Goal: Task Accomplishment & Management: Manage account settings

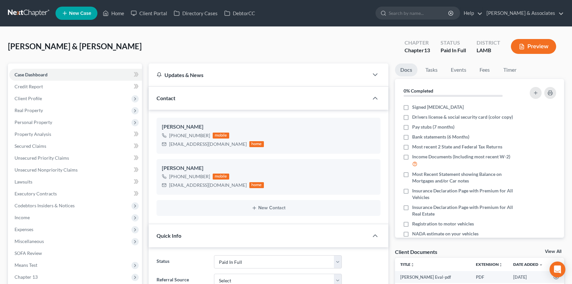
select select "17"
click at [112, 10] on link "Home" at bounding box center [113, 13] width 28 height 12
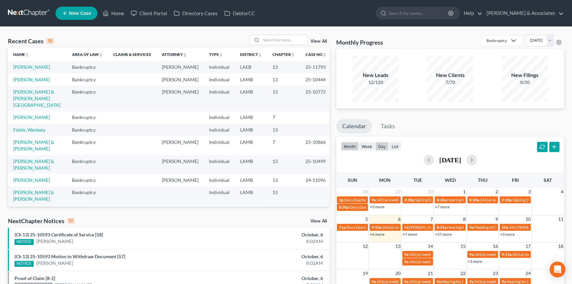
click at [378, 143] on button "day" at bounding box center [382, 146] width 14 height 9
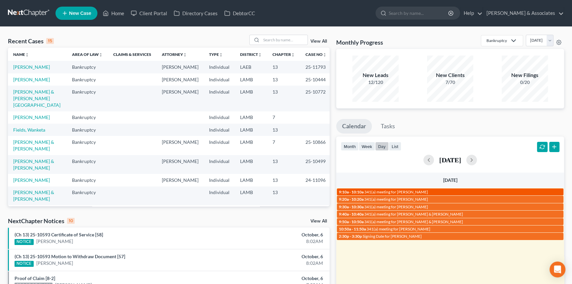
click at [418, 192] on span "341(a) meeting for [PERSON_NAME]" at bounding box center [396, 191] width 64 height 5
select select "Days"
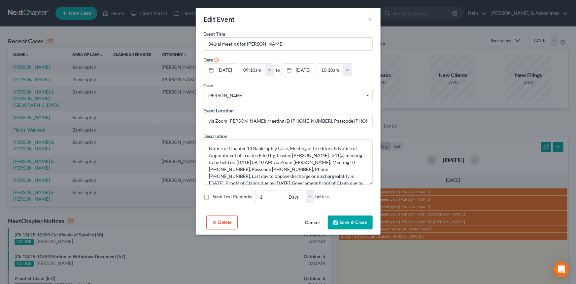
click at [367, 18] on div "Edit Event ×" at bounding box center [288, 19] width 185 height 22
click at [370, 19] on button "×" at bounding box center [370, 19] width 5 height 8
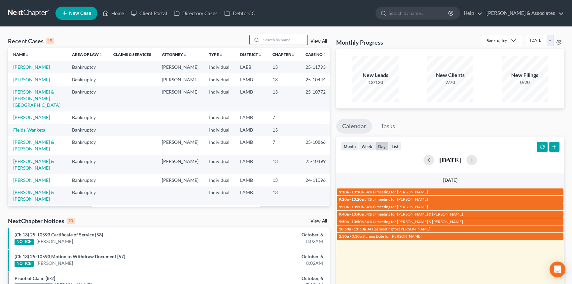
click at [294, 41] on input "search" at bounding box center [284, 40] width 46 height 10
type input "[PERSON_NAME]"
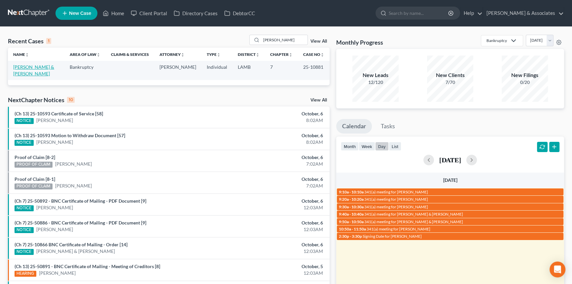
click at [24, 68] on link "[PERSON_NAME] & [PERSON_NAME]" at bounding box center [33, 70] width 41 height 12
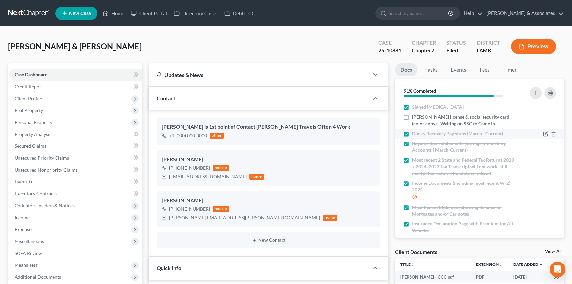
scroll to position [649, 0]
click at [412, 117] on label "[PERSON_NAME] license & social security card (color copy) - Waiting on SSC to C…" at bounding box center [464, 120] width 104 height 13
click at [415, 117] on input "[PERSON_NAME] license & social security card (color copy) - Waiting on SSC to C…" at bounding box center [417, 116] width 4 height 4
checkbox input "true"
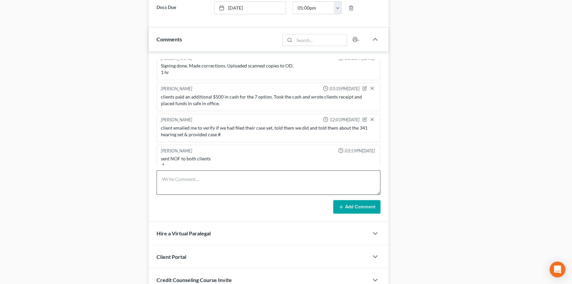
scroll to position [433, 0]
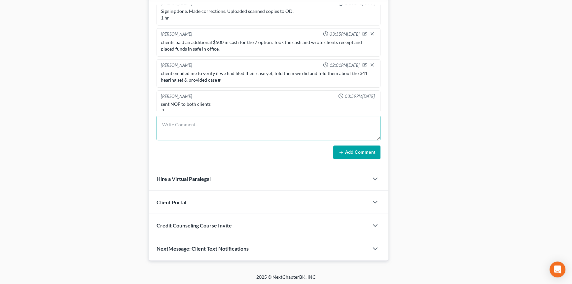
click at [217, 132] on textarea at bounding box center [269, 128] width 224 height 24
type textarea "clients provided Edwin's SSC over the weekend, uploaded to file. :)"
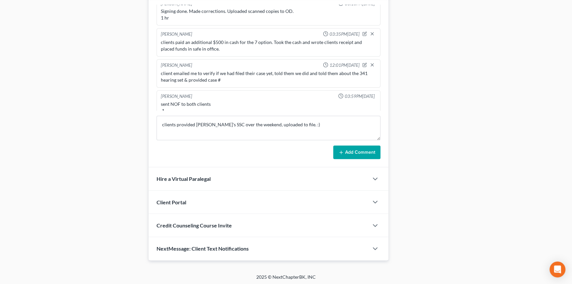
click at [344, 154] on button "Add Comment" at bounding box center [356, 152] width 47 height 14
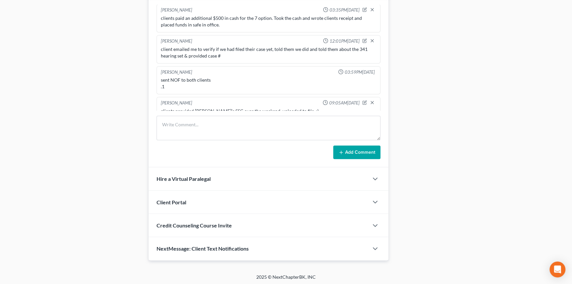
scroll to position [0, 0]
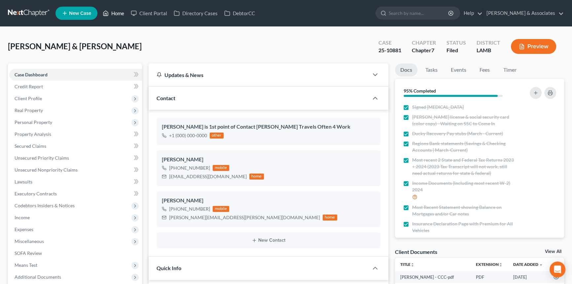
click at [122, 17] on link "Home" at bounding box center [113, 13] width 28 height 12
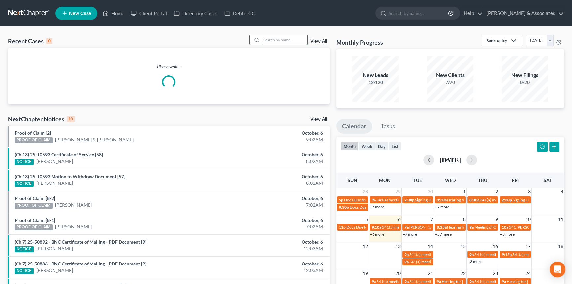
click at [290, 41] on input "search" at bounding box center [284, 40] width 46 height 10
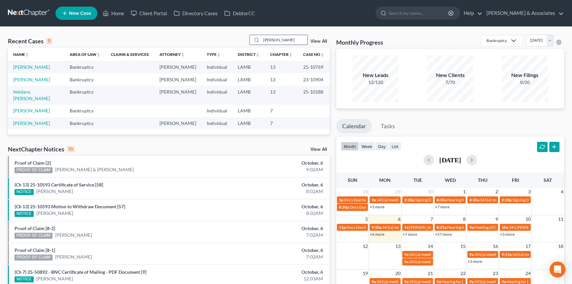
click at [286, 44] on input "tracey" at bounding box center [284, 40] width 46 height 10
type input "amy"
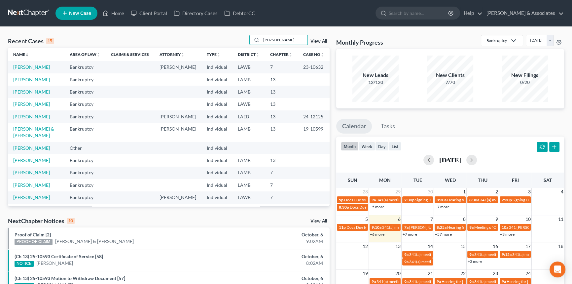
click at [23, 76] on td "Kavanagh, Amy" at bounding box center [36, 79] width 56 height 12
click at [22, 78] on link "Kavanagh, Amy" at bounding box center [31, 80] width 37 height 6
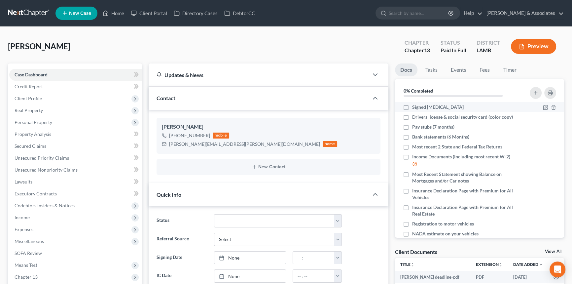
click at [412, 107] on label "Signed Retainer" at bounding box center [438, 107] width 52 height 7
click at [415, 107] on input "Signed Retainer" at bounding box center [417, 106] width 4 height 4
checkbox input "true"
click at [116, 12] on link "Home" at bounding box center [113, 13] width 28 height 12
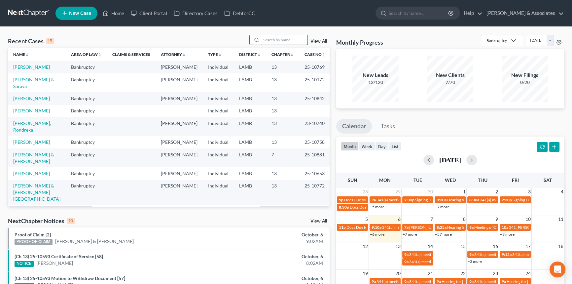
click at [275, 40] on input "search" at bounding box center [284, 40] width 46 height 10
type input "spencer"
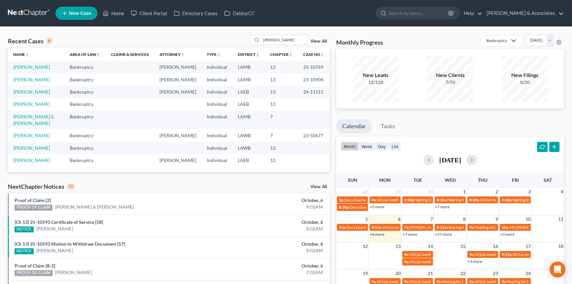
click at [34, 61] on td "Spencer, Tracey" at bounding box center [36, 67] width 56 height 12
click at [33, 62] on td "Spencer, Tracey" at bounding box center [36, 67] width 56 height 12
click at [29, 66] on link "Spencer, Tracey" at bounding box center [31, 67] width 37 height 6
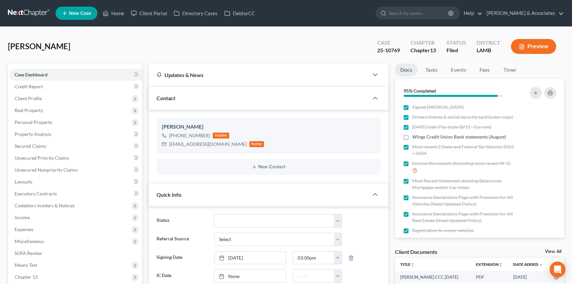
scroll to position [248, 0]
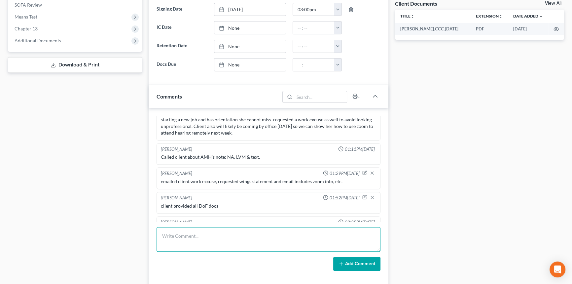
click at [198, 233] on textarea at bounding box center [269, 239] width 224 height 24
type textarea "called client to let her know MCD said she did wonderful for her 341 NA LVM tho…"
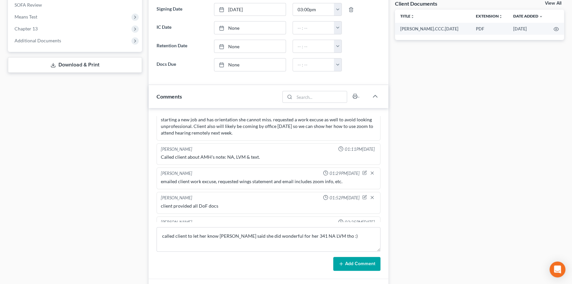
click at [360, 258] on button "Add Comment" at bounding box center [356, 264] width 47 height 14
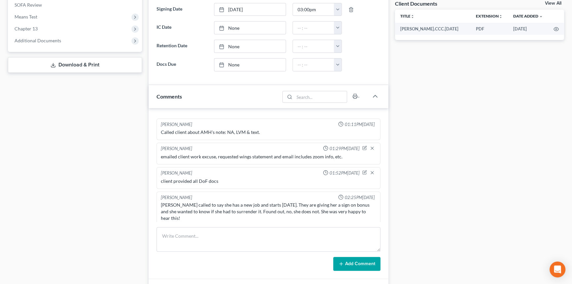
scroll to position [0, 0]
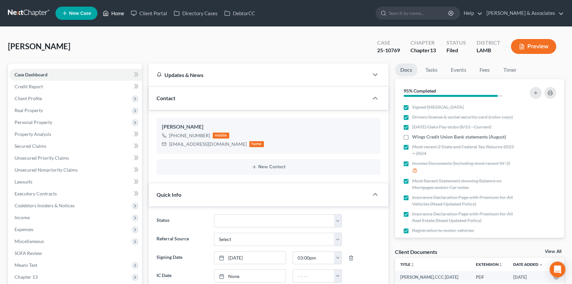
click at [108, 14] on icon at bounding box center [106, 13] width 5 height 5
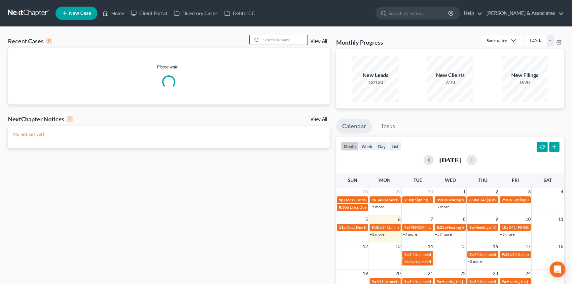
click at [291, 38] on input "search" at bounding box center [284, 40] width 46 height 10
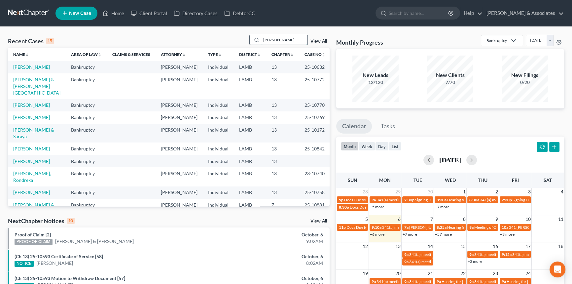
type input "rhoads"
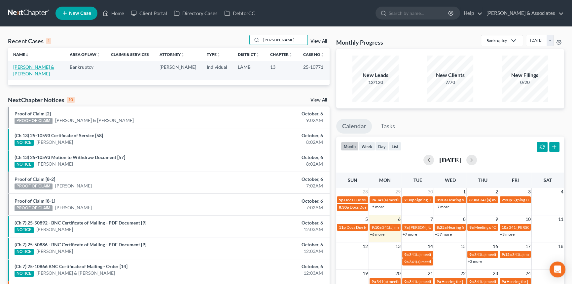
click at [33, 69] on link "Rhoads, Michael & Tracy" at bounding box center [33, 70] width 41 height 12
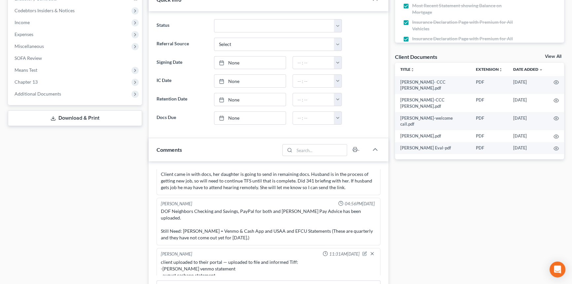
scroll to position [248, 0]
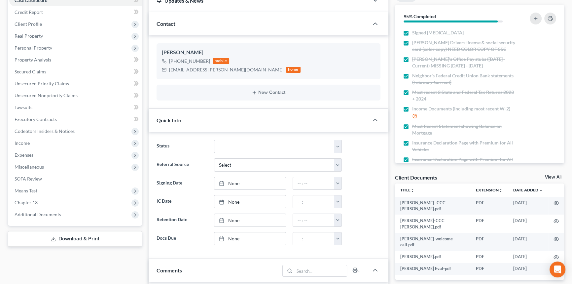
drag, startPoint x: 110, startPoint y: 218, endPoint x: 112, endPoint y: 178, distance: 40.0
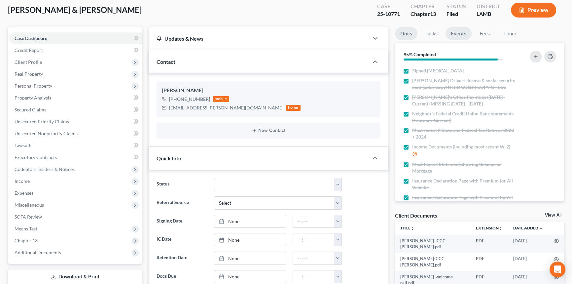
click at [456, 39] on link "Events" at bounding box center [458, 33] width 26 height 13
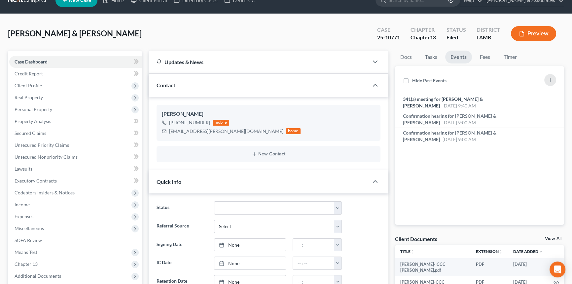
scroll to position [0, 0]
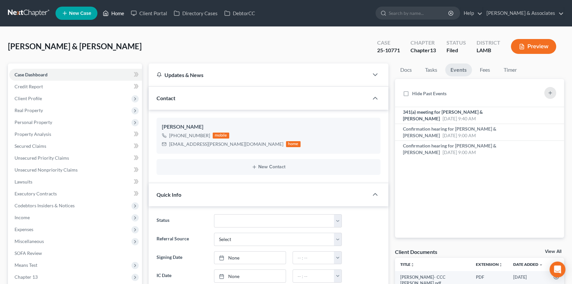
drag, startPoint x: 122, startPoint y: 21, endPoint x: 114, endPoint y: 9, distance: 14.1
click at [122, 21] on ul "New Case Home Client Portal Directory Cases DebtorCC - No Result - See all resu…" at bounding box center [309, 13] width 508 height 17
click at [114, 9] on link "Home" at bounding box center [113, 13] width 28 height 12
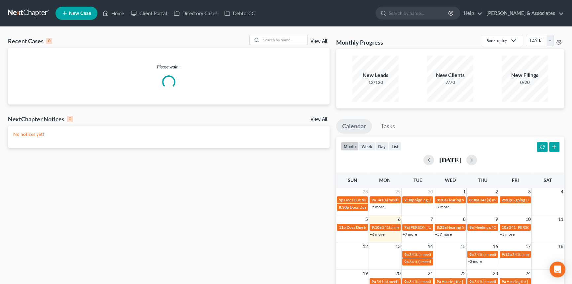
click at [284, 46] on div "Recent Cases 0 View All" at bounding box center [169, 41] width 322 height 13
click at [290, 37] on input "search" at bounding box center [284, 40] width 46 height 10
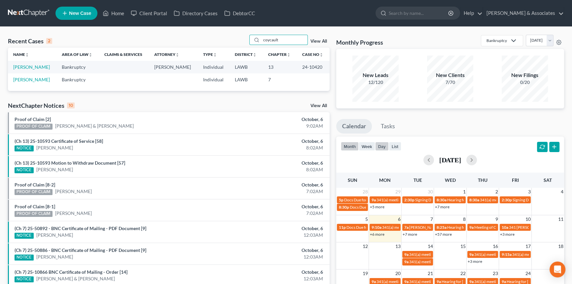
click at [383, 145] on button "day" at bounding box center [382, 146] width 14 height 9
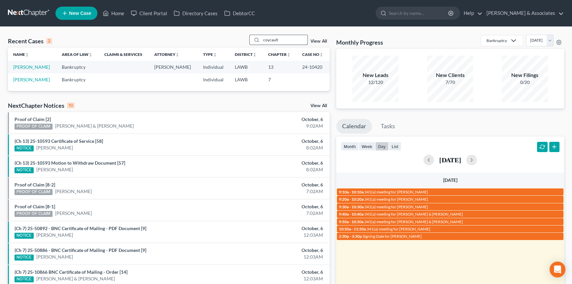
click at [282, 42] on input "coycault" at bounding box center [284, 40] width 46 height 10
type input "amy"
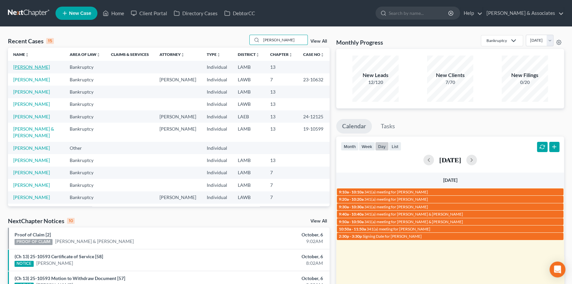
click at [24, 66] on link "Kavanagh, Amy" at bounding box center [31, 67] width 37 height 6
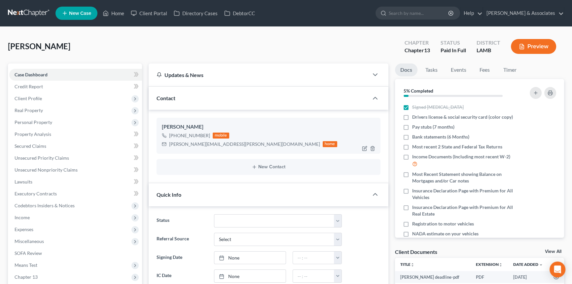
scroll to position [248, 0]
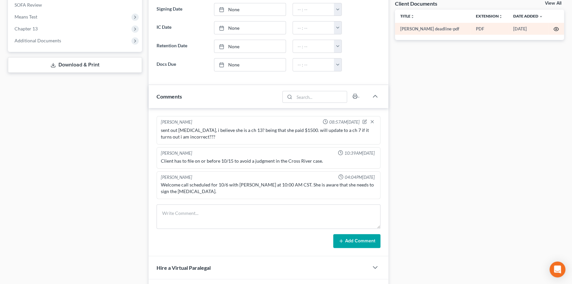
click at [556, 30] on icon "button" at bounding box center [556, 29] width 5 height 4
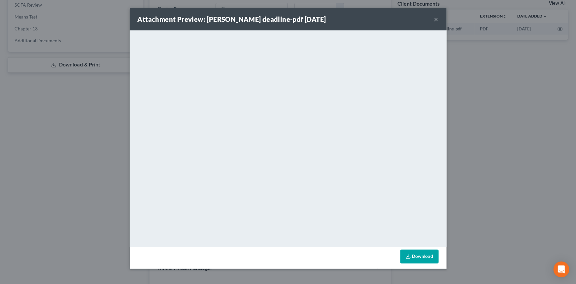
click at [435, 17] on button "×" at bounding box center [436, 19] width 5 height 8
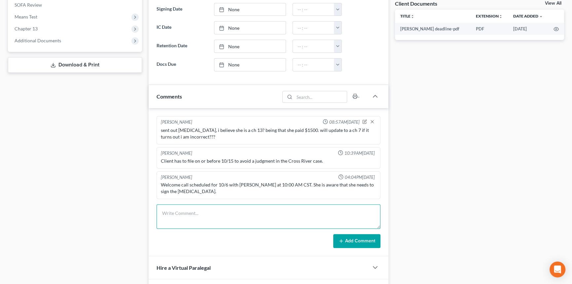
click at [191, 205] on textarea at bounding box center [269, 216] width 224 height 24
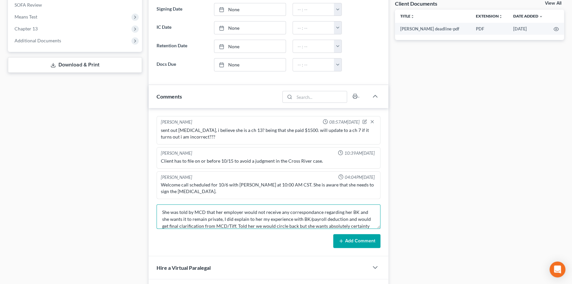
scroll to position [8, 0]
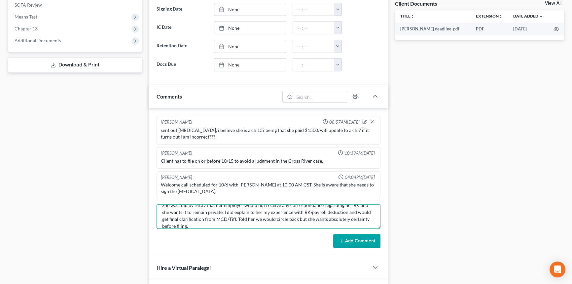
click at [306, 207] on textarea "She was told by MCD that her employer would not receive any correspondance rega…" at bounding box center [269, 216] width 224 height 24
type textarea "She was told by MCD that her employer would not receive any correspondence rega…"
click at [355, 234] on button "Add Comment" at bounding box center [356, 241] width 47 height 14
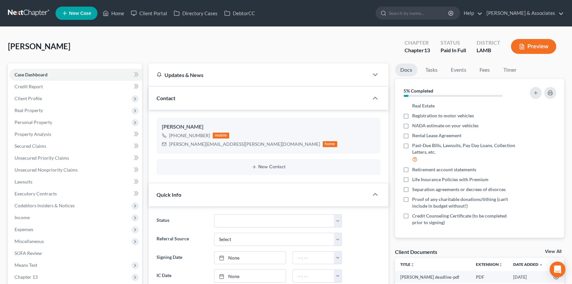
scroll to position [248, 0]
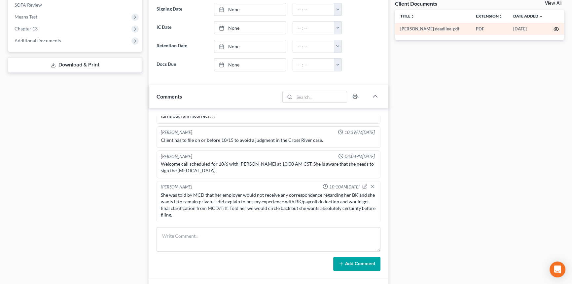
click at [557, 30] on icon "button" at bounding box center [555, 28] width 5 height 5
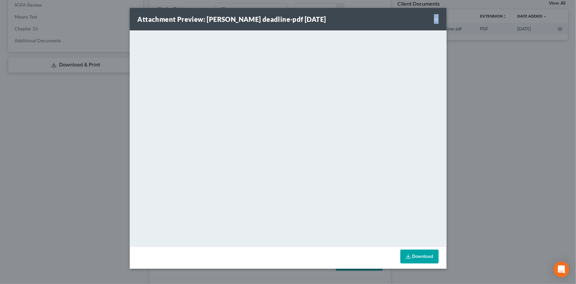
drag, startPoint x: 439, startPoint y: 17, endPoint x: 435, endPoint y: 17, distance: 3.6
click at [435, 17] on div "Attachment Preview: Kavanagh deadline-pdf 10/01/2025 ×" at bounding box center [288, 19] width 317 height 22
click at [435, 17] on button "×" at bounding box center [436, 19] width 5 height 8
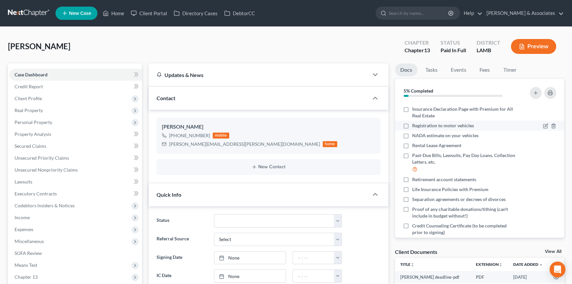
scroll to position [108, 0]
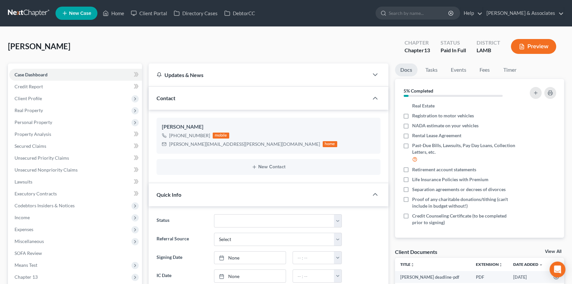
click at [553, 250] on link "View All" at bounding box center [553, 251] width 17 height 5
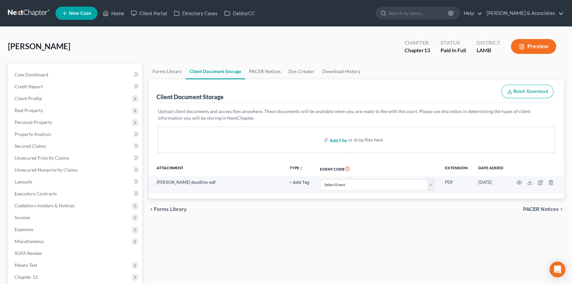
click at [335, 137] on input "file" at bounding box center [338, 140] width 16 height 12
type input "C:\fakepath\Amy Kavanagh - Welcome Call.pdf"
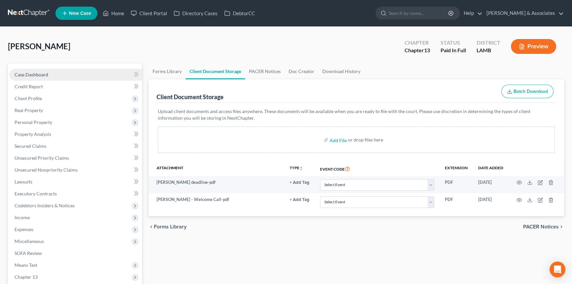
click at [51, 74] on link "Case Dashboard" at bounding box center [75, 75] width 133 height 12
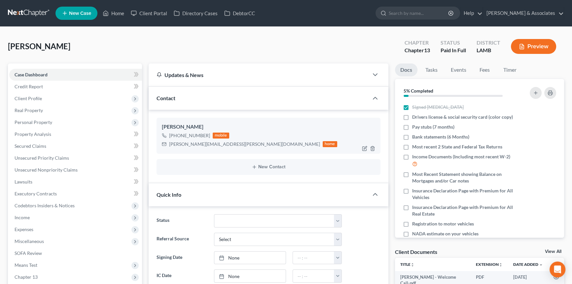
scroll to position [21, 0]
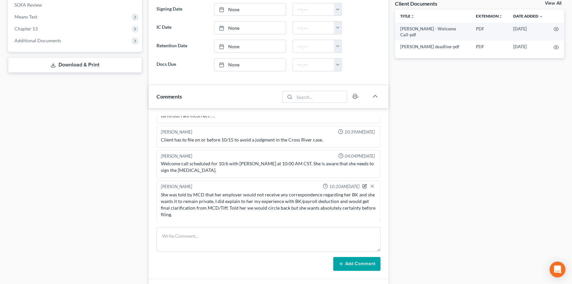
click at [363, 184] on icon "button" at bounding box center [365, 186] width 4 height 4
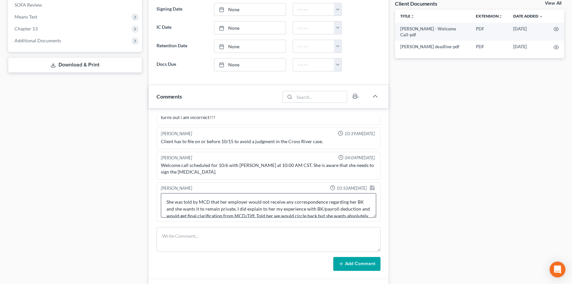
scroll to position [19, 0]
click at [162, 196] on textarea "She was told by MCD that her employer would not receive any correspondence rega…" at bounding box center [268, 205] width 215 height 24
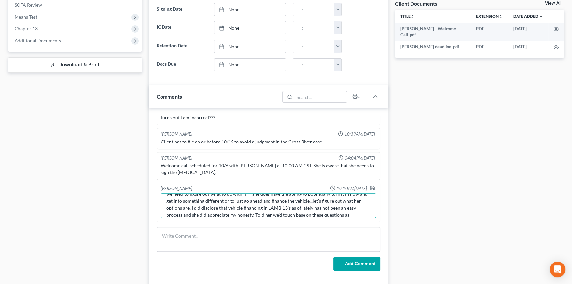
scroll to position [50, 0]
type textarea "-She was told by MCD that her employer would not receive any correspondence reg…"
click at [370, 186] on icon "button" at bounding box center [372, 188] width 4 height 4
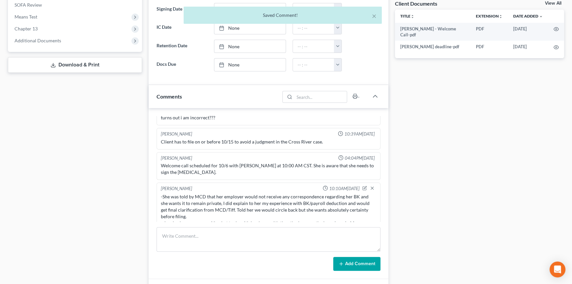
scroll to position [54, 0]
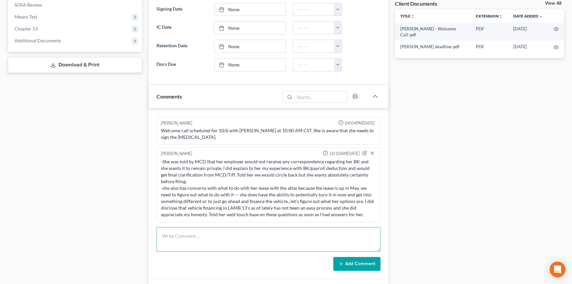
click at [259, 242] on textarea at bounding box center [269, 239] width 224 height 24
type textarea "docs due: sunday 10/12 EOD MC CALL: monday 10/13 10:30 signing in office: monda…"
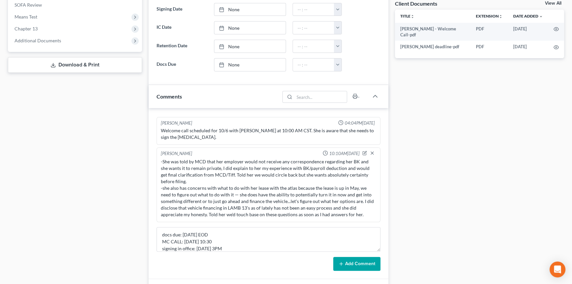
click at [365, 259] on button "Add Comment" at bounding box center [356, 264] width 47 height 14
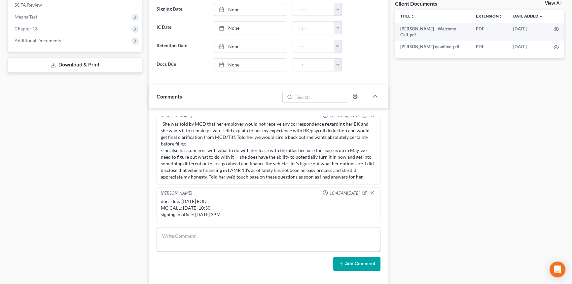
scroll to position [0, 0]
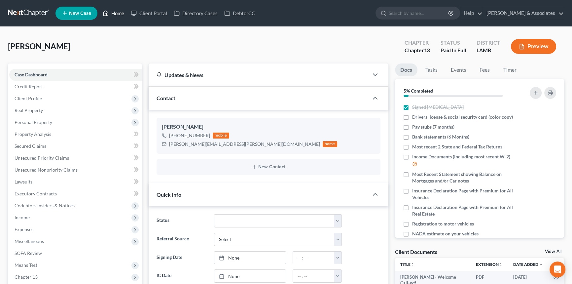
click at [111, 7] on link "Home" at bounding box center [113, 13] width 28 height 12
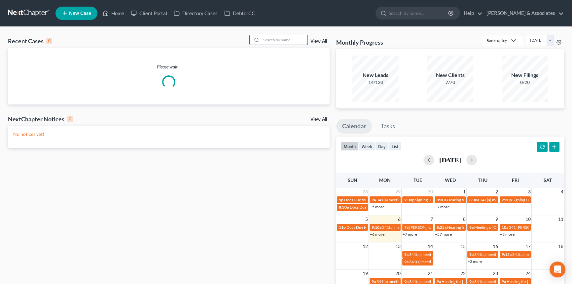
click at [288, 41] on input "search" at bounding box center [284, 40] width 46 height 10
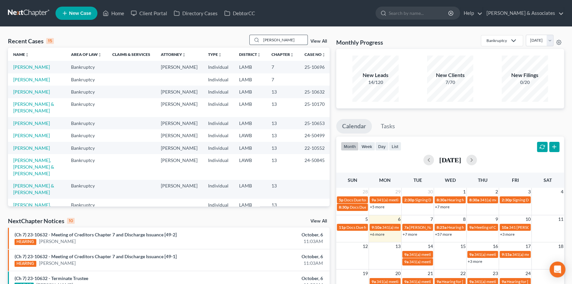
type input "daigle"
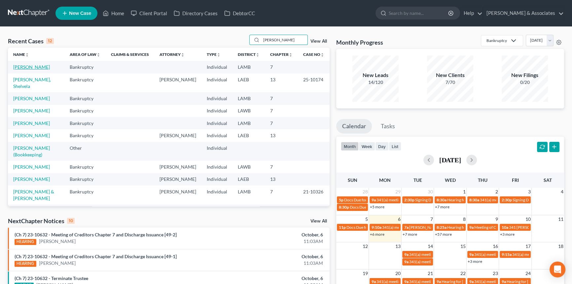
click at [36, 65] on link "Daigle, Michael" at bounding box center [31, 67] width 37 height 6
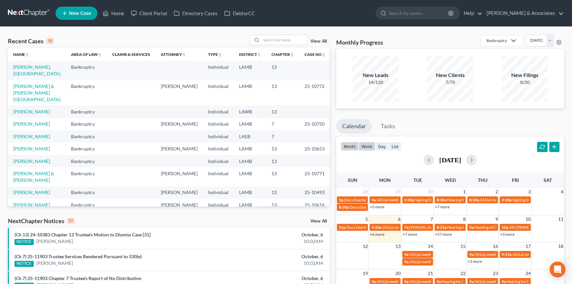
click at [368, 145] on button "week" at bounding box center [367, 146] width 17 height 9
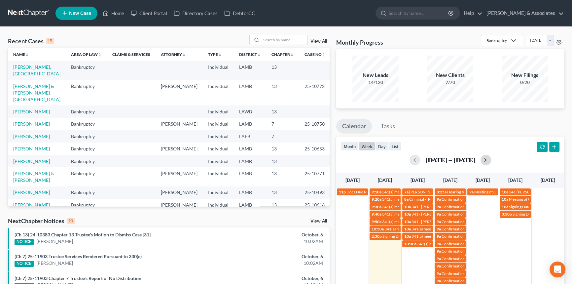
click at [488, 158] on button "button" at bounding box center [485, 160] width 11 height 11
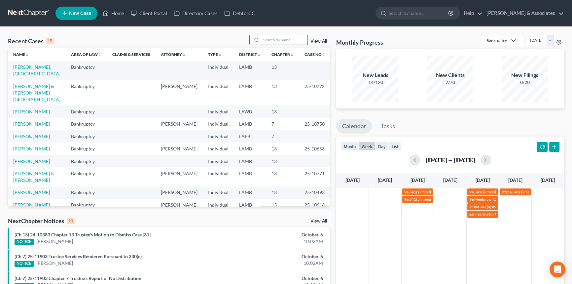
click at [297, 38] on input "search" at bounding box center [284, 40] width 46 height 10
type input "[PERSON_NAME]"
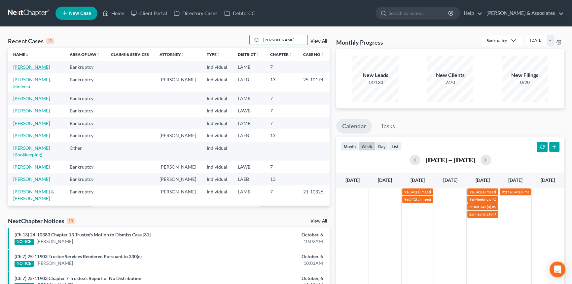
click at [30, 65] on link "[PERSON_NAME]" at bounding box center [31, 67] width 37 height 6
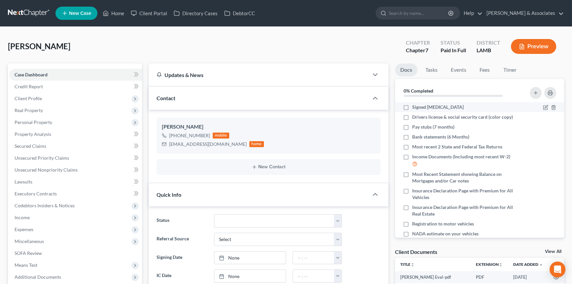
click at [412, 105] on label "Signed [MEDICAL_DATA]" at bounding box center [438, 107] width 52 height 7
click at [415, 105] on input "Signed [MEDICAL_DATA]" at bounding box center [417, 106] width 4 height 4
checkbox input "true"
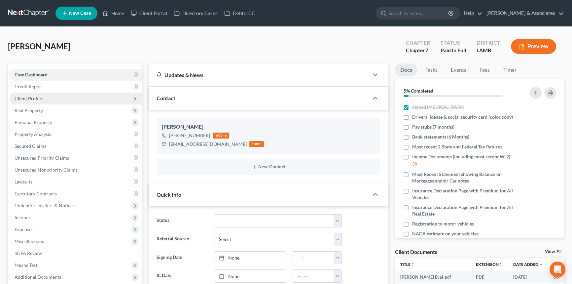
click at [27, 92] on span "Client Profile" at bounding box center [75, 98] width 133 height 12
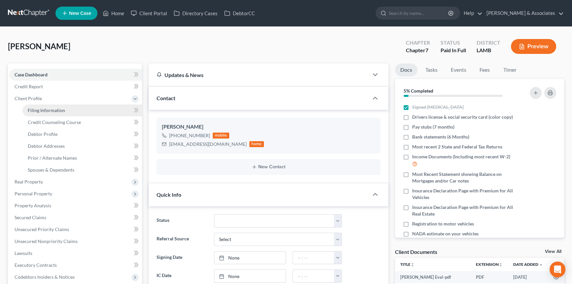
click at [40, 108] on span "Filing Information" at bounding box center [46, 110] width 37 height 6
select select "1"
select select "0"
select select "19"
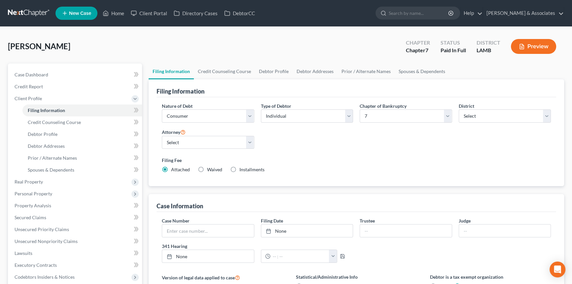
click at [507, 102] on div "District Select Alabama - Middle Alabama - Northern Alabama - Southern Alaska A…" at bounding box center [505, 112] width 92 height 20
click at [493, 114] on select "Select Alabama - Middle Alabama - Northern Alabama - Southern Alaska Arizona Ar…" at bounding box center [505, 115] width 92 height 13
select select "34"
click at [459, 109] on select "Select Alabama - Middle Alabama - Northern Alabama - Southern Alaska Arizona Ar…" at bounding box center [505, 115] width 92 height 13
click at [78, 75] on link "Case Dashboard" at bounding box center [75, 75] width 133 height 12
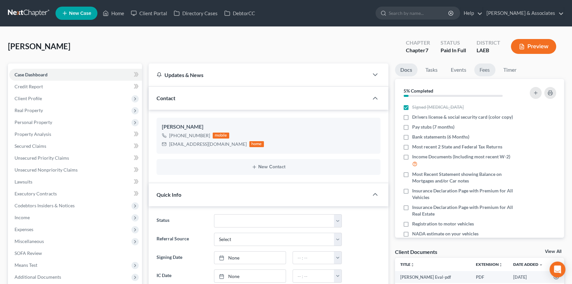
click at [483, 67] on link "Fees" at bounding box center [484, 69] width 21 height 13
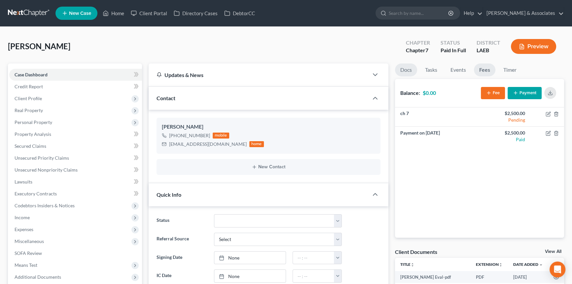
click at [406, 67] on link "Docs" at bounding box center [406, 69] width 22 height 13
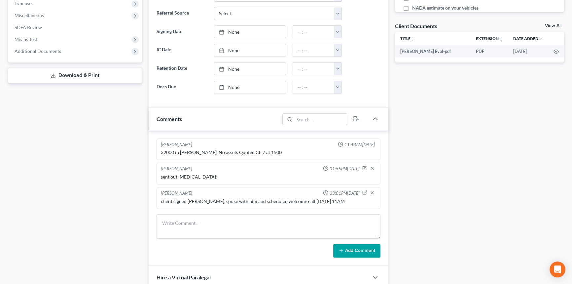
drag, startPoint x: 203, startPoint y: 52, endPoint x: 208, endPoint y: 127, distance: 74.5
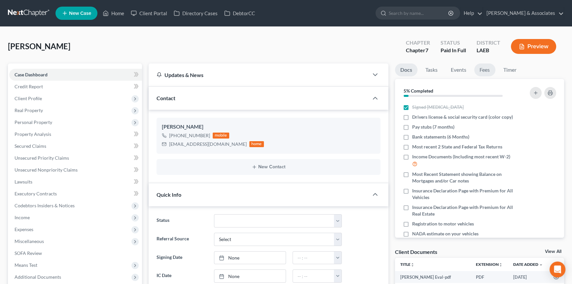
click at [477, 65] on link "Fees" at bounding box center [484, 69] width 21 height 13
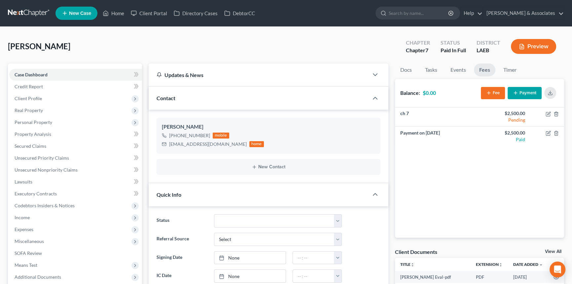
scroll to position [248, 0]
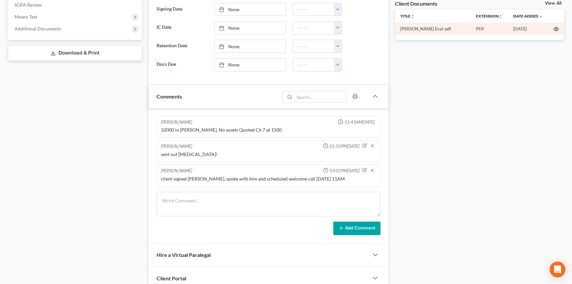
click at [555, 30] on icon "button" at bounding box center [555, 28] width 5 height 5
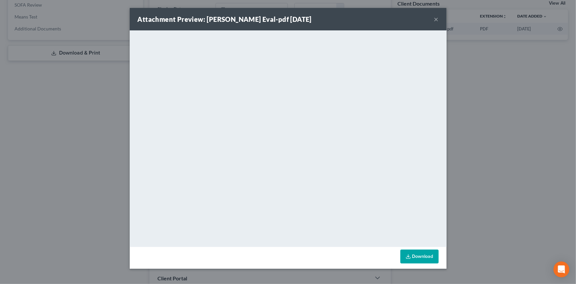
click at [435, 21] on button "×" at bounding box center [436, 19] width 5 height 8
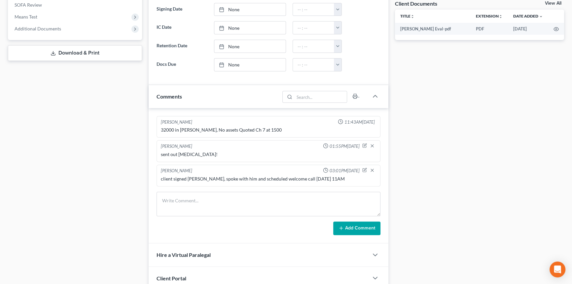
scroll to position [0, 0]
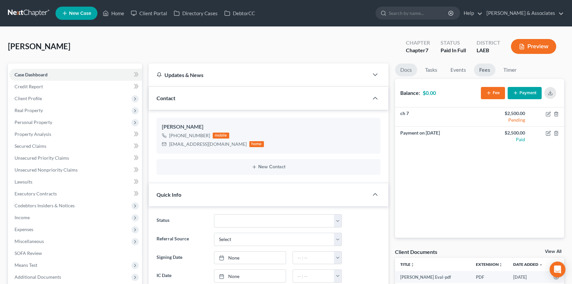
drag, startPoint x: 412, startPoint y: 70, endPoint x: 563, endPoint y: 90, distance: 152.6
click at [412, 70] on link "Docs" at bounding box center [406, 69] width 22 height 13
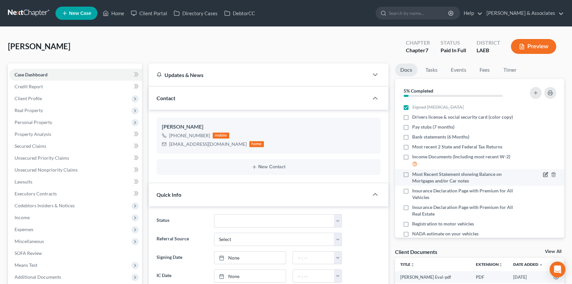
click at [543, 173] on icon "button" at bounding box center [545, 174] width 5 height 5
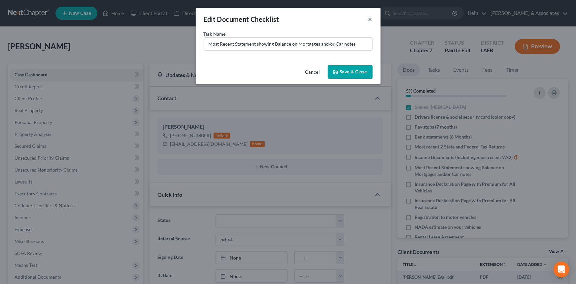
click at [370, 19] on button "×" at bounding box center [370, 19] width 5 height 8
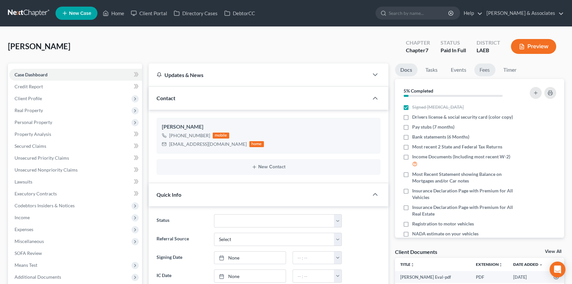
click at [487, 69] on link "Fees" at bounding box center [484, 69] width 21 height 13
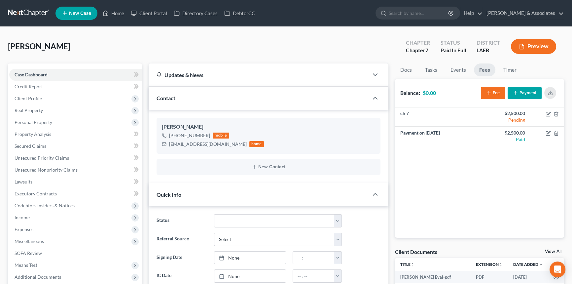
click at [560, 252] on link "View All" at bounding box center [553, 251] width 17 height 5
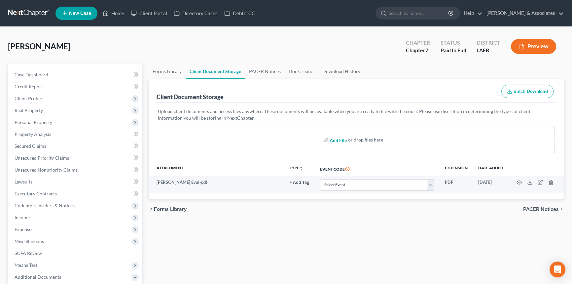
click at [338, 140] on input "file" at bounding box center [338, 140] width 16 height 12
type input "C:\fakepath\Michael Daigle - Welcome Call.pdf"
click at [63, 67] on div "Case Dashboard Payments Invoices Payments Payments Credit Report Client Profile…" at bounding box center [75, 205] width 134 height 284
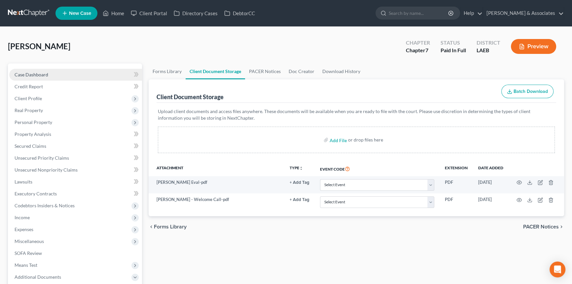
click at [63, 69] on link "Case Dashboard" at bounding box center [75, 75] width 133 height 12
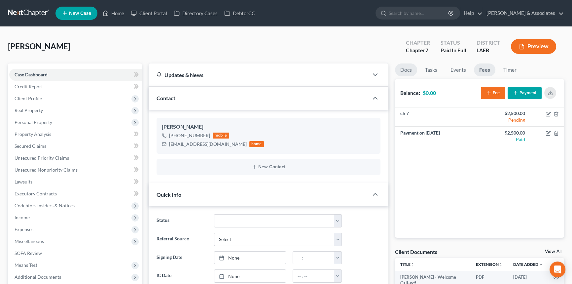
click at [406, 71] on link "Docs" at bounding box center [406, 69] width 22 height 13
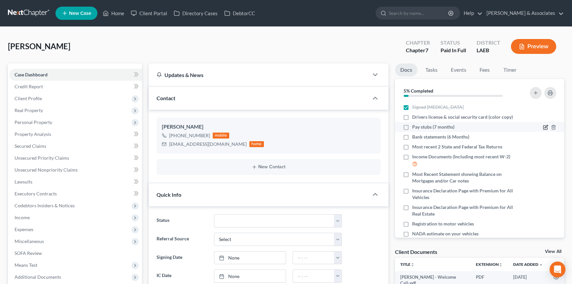
click at [544, 125] on icon "button" at bounding box center [545, 126] width 3 height 3
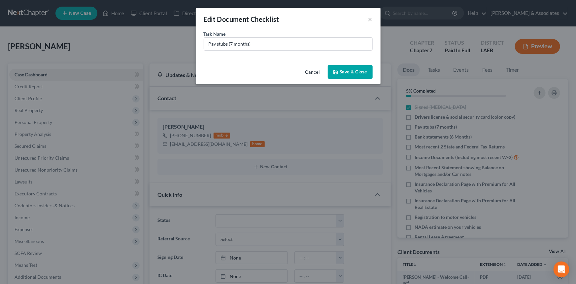
drag, startPoint x: 263, startPoint y: 43, endPoint x: 198, endPoint y: 39, distance: 64.9
click at [263, 43] on input "Pay stubs (7 months)" at bounding box center [288, 44] width 168 height 13
drag, startPoint x: 266, startPoint y: 42, endPoint x: 231, endPoint y: 63, distance: 41.8
click at [231, 63] on div "Edit Document Checklist × Task Name * Pay stubs (7 months) Cancel Save & Close" at bounding box center [288, 46] width 185 height 76
type input "Pay stubs (April 1st - Current)"
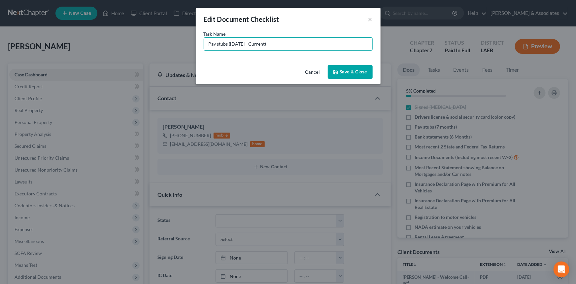
click at [345, 72] on button "Save & Close" at bounding box center [350, 72] width 45 height 14
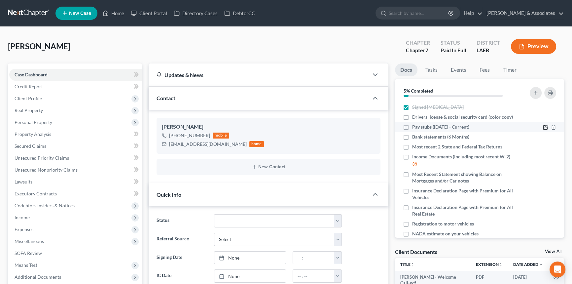
click at [543, 128] on icon "button" at bounding box center [545, 126] width 5 height 5
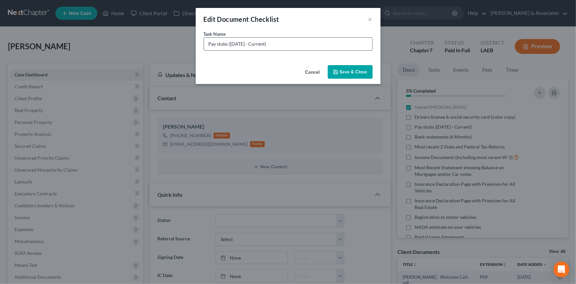
click at [205, 46] on input "Pay stubs (April 1st - Current)" at bounding box center [288, 44] width 168 height 13
type input "Allscape Services Pay stubs (April 1st - Current)"
click at [350, 73] on button "Save & Close" at bounding box center [350, 72] width 45 height 14
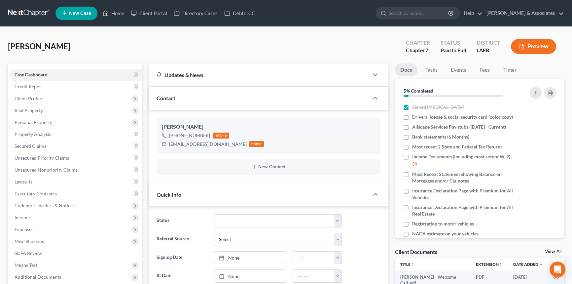
scroll to position [248, 0]
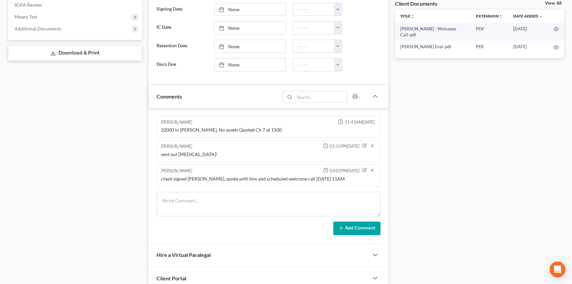
click at [188, 219] on form "Add Comment" at bounding box center [269, 213] width 224 height 44
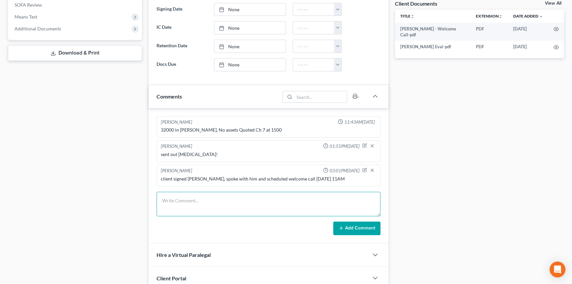
click at [229, 206] on textarea at bounding box center [269, 203] width 224 height 24
click at [249, 192] on textarea "-completed WC -docs due: monday 10/13 -MC remote: tuesday 10/14 at 10:30AM -rem…" at bounding box center [269, 203] width 224 height 24
click at [215, 195] on textarea "-completed WC -docs due: monday 10/13 -MC remote: tuesday 10/14 at 10:30AM -rem…" at bounding box center [269, 203] width 224 height 24
drag, startPoint x: 231, startPoint y: 195, endPoint x: 213, endPoint y: 198, distance: 18.1
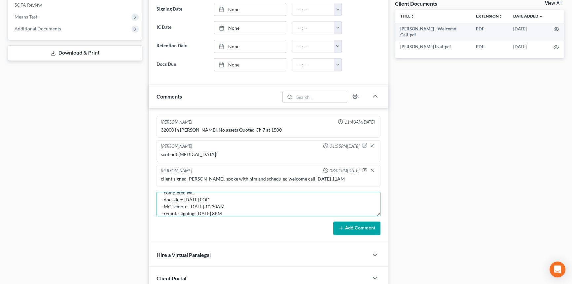
click at [213, 198] on textarea "-completed WC -docs due: monday 10/13 EOD -MC remote: tuesday 10/14 at 10:30AM …" at bounding box center [269, 203] width 224 height 24
type textarea "-completed WC -docs due: monday 10/13 at 9AM -MC remote: tuesday 10/14 at 10:30…"
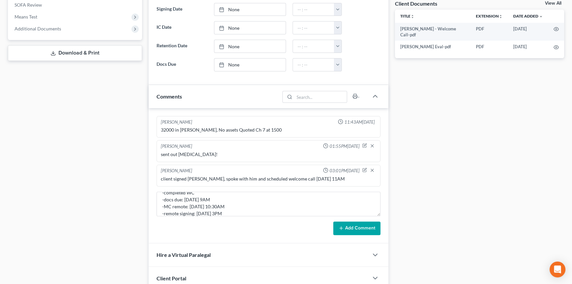
click at [348, 233] on div "Richard Prunick 11:43AM, 10/03/2025 32000 in GUS, No assets Quoted Ch 7 at 1500…" at bounding box center [269, 175] width 240 height 135
click at [351, 227] on button "Add Comment" at bounding box center [356, 228] width 47 height 14
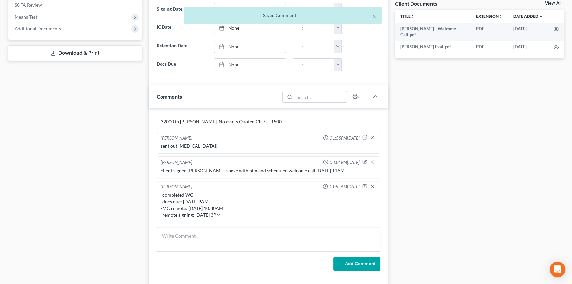
scroll to position [0, 0]
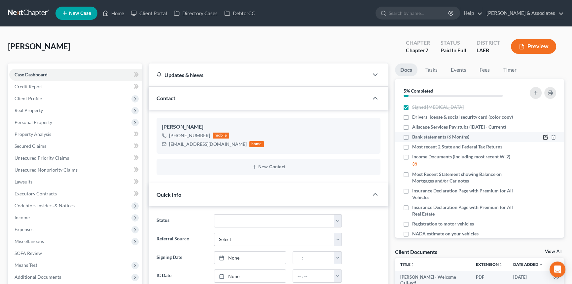
click at [543, 137] on icon "button" at bounding box center [545, 136] width 5 height 5
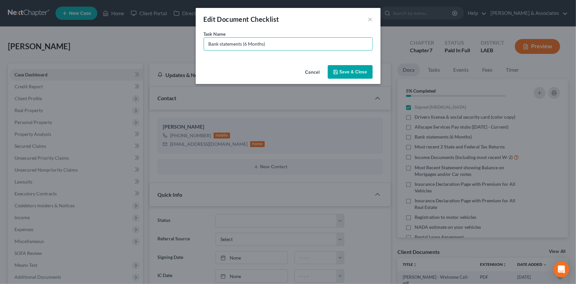
drag, startPoint x: 285, startPoint y: 47, endPoint x: 244, endPoint y: 63, distance: 44.0
click at [244, 63] on div "Edit Document Checklist × Task Name * Bank statements (6 Months) Cancel Save & …" at bounding box center [288, 46] width 185 height 76
type input "Capital One Bank statements (April-September)"
click at [364, 68] on button "Save & Close" at bounding box center [350, 72] width 45 height 14
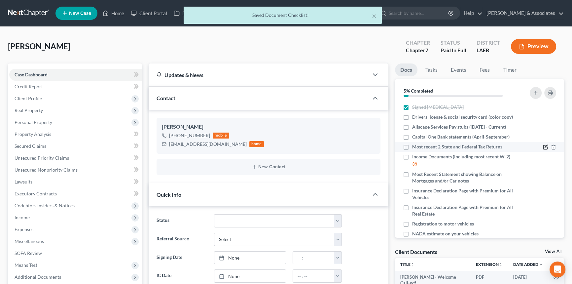
click at [543, 147] on icon "button" at bounding box center [545, 146] width 5 height 5
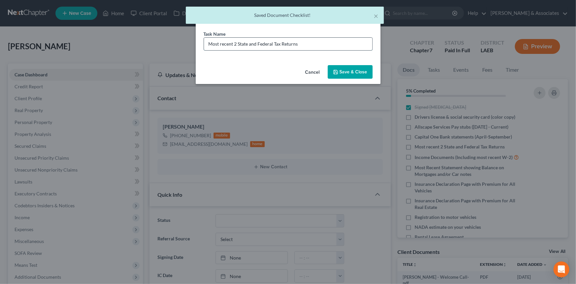
click at [357, 40] on input "Most recent 2 State and Federal Tax Returns" at bounding box center [288, 44] width 168 height 13
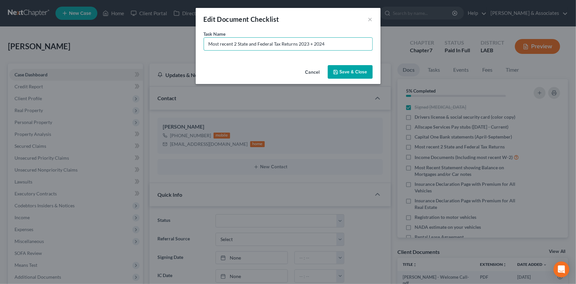
type input "Most recent 2 State and Federal Tax Returns 2023 + 2024"
click at [370, 74] on button "Save & Close" at bounding box center [350, 72] width 45 height 14
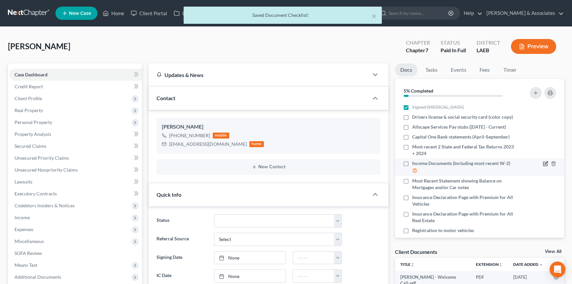
click at [543, 163] on icon "button" at bounding box center [545, 163] width 5 height 5
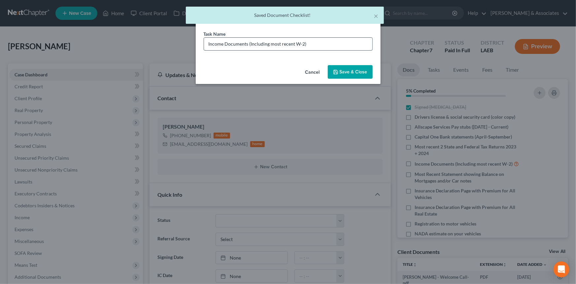
click at [323, 47] on input "Income Documents (Including most recent W-2)" at bounding box center [288, 44] width 168 height 13
type input "Income Documents (Including most recent W-2) 2024"
click at [361, 69] on button "Save & Close" at bounding box center [350, 72] width 45 height 14
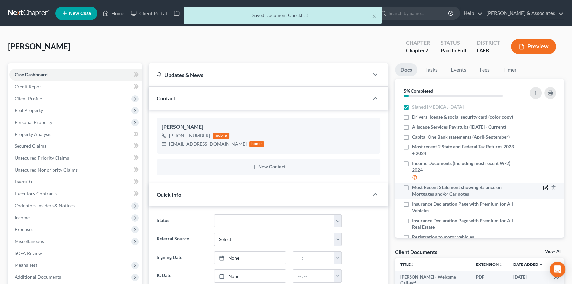
click at [543, 187] on icon "button" at bounding box center [545, 187] width 5 height 5
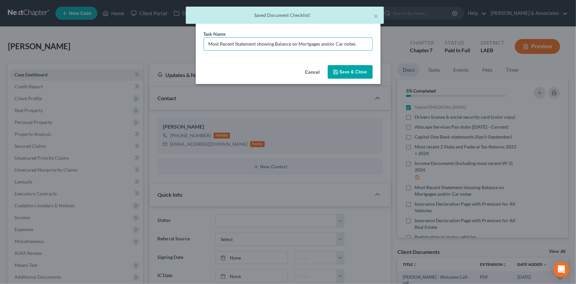
drag, startPoint x: 361, startPoint y: 44, endPoint x: 110, endPoint y: 43, distance: 251.6
click at [110, 43] on div "Edit Document Checklist × Task Name * Most Recent Statement showing Balance on …" at bounding box center [288, 142] width 576 height 284
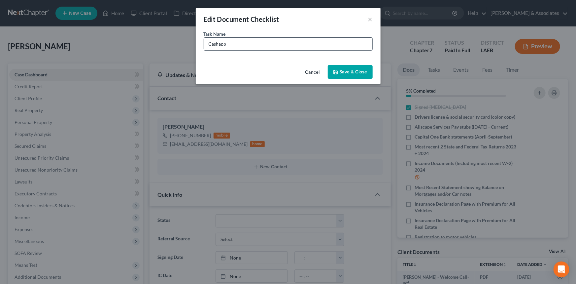
type input "Cashapp Bank Statements (April-September)"
click at [365, 73] on button "Save & Close" at bounding box center [350, 72] width 45 height 14
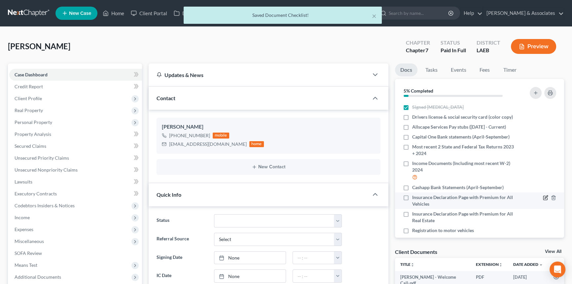
click at [543, 195] on icon "button" at bounding box center [545, 197] width 5 height 5
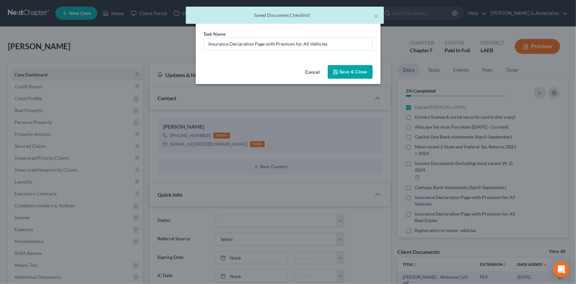
click at [351, 36] on div "Task Name * Insurance Declaration Page with Premium for All Vehicles" at bounding box center [288, 40] width 169 height 20
click at [340, 45] on input "Insurance Declaration Page with Premium for All Vehicles" at bounding box center [288, 44] width 168 height 13
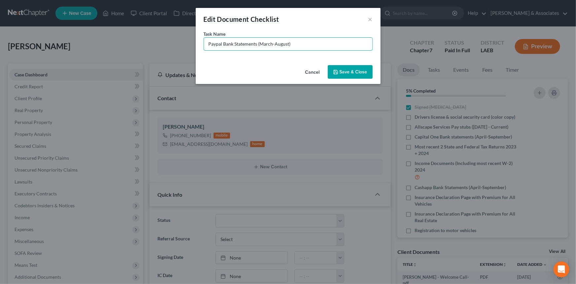
drag, startPoint x: 296, startPoint y: 46, endPoint x: 261, endPoint y: 56, distance: 36.5
click at [261, 56] on div "Task Name * Paypal Bank Statements (March-August)" at bounding box center [288, 46] width 185 height 32
type input "Paypal Bank Statements (April-September)"
click at [347, 71] on button "Save & Close" at bounding box center [350, 72] width 45 height 14
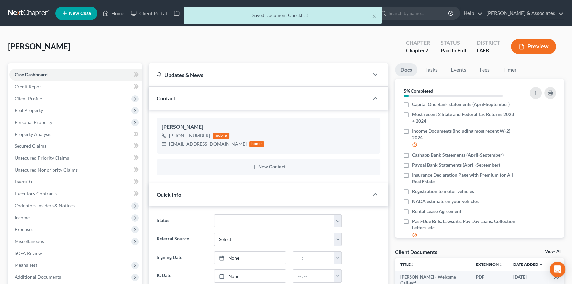
scroll to position [38, 0]
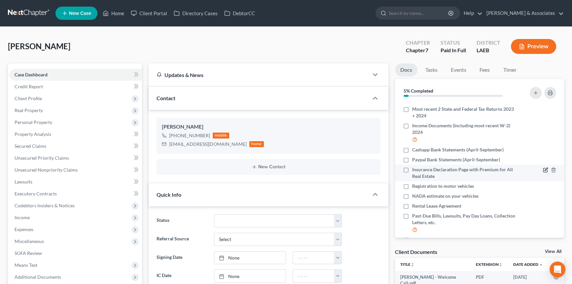
click at [544, 170] on icon "button" at bounding box center [545, 169] width 3 height 3
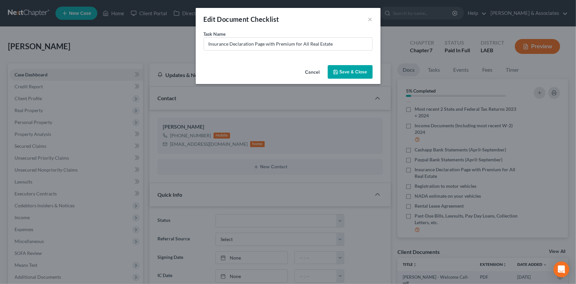
click at [346, 51] on div "Task Name * Insurance Declaration Page with Premium for All Real Estate" at bounding box center [288, 46] width 185 height 32
click at [351, 45] on input "Insurance Declaration Page with Premium for All Real Estate" at bounding box center [288, 44] width 168 height 13
type input "J"
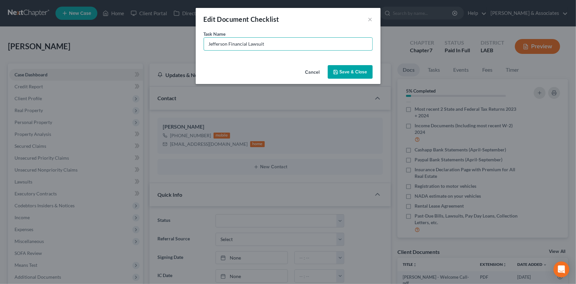
type input "Jefferson Financial Lawsuit"
click at [349, 71] on button "Save & Close" at bounding box center [350, 72] width 45 height 14
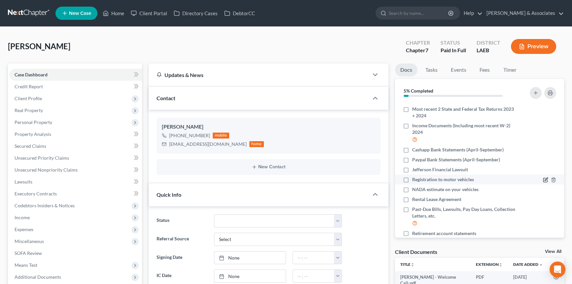
click at [544, 178] on icon "button" at bounding box center [545, 179] width 3 height 3
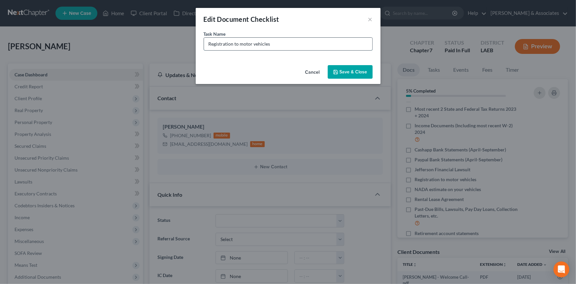
click at [283, 46] on input "Registration to motor vehicles" at bounding box center [288, 44] width 168 height 13
type input "Documentation on Crypto Investments"
click at [353, 70] on button "Save & Close" at bounding box center [350, 72] width 45 height 14
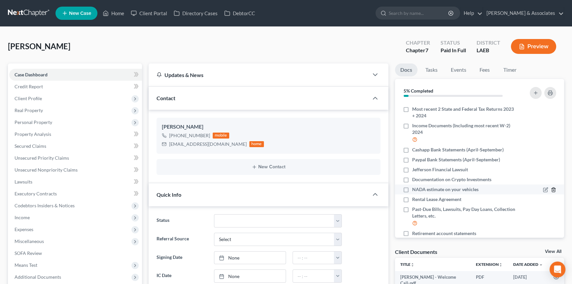
click at [551, 190] on icon "button" at bounding box center [553, 189] width 5 height 5
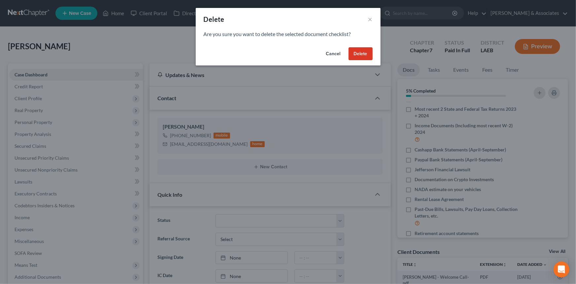
click at [362, 50] on button "Delete" at bounding box center [361, 53] width 24 height 13
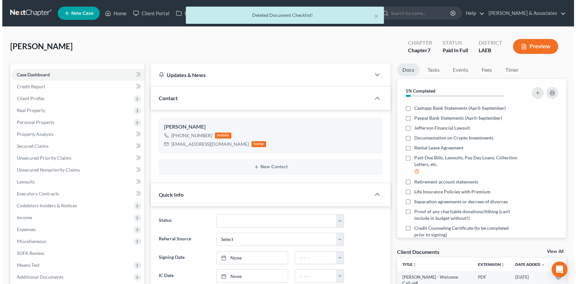
scroll to position [88, 0]
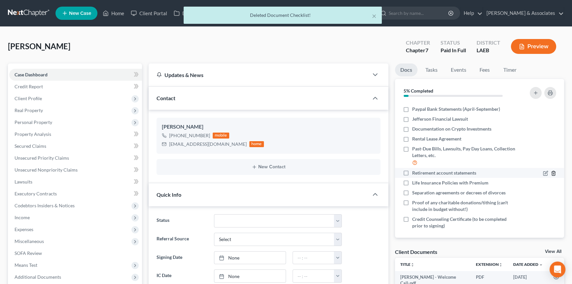
click at [551, 173] on icon "button" at bounding box center [553, 172] width 5 height 5
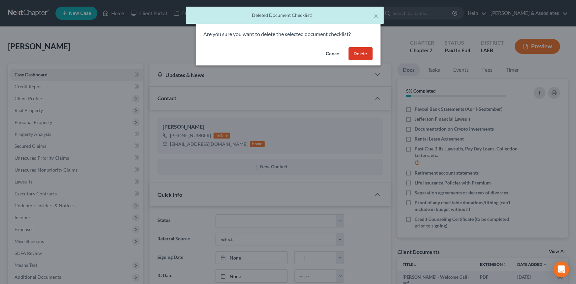
click at [367, 49] on button "Delete" at bounding box center [361, 53] width 24 height 13
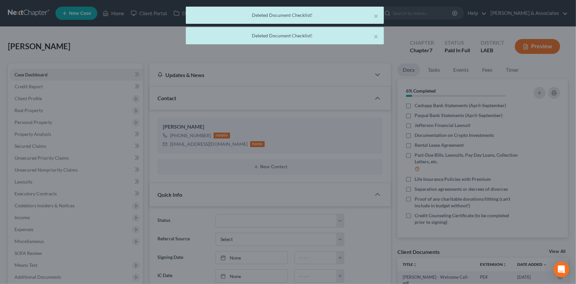
scroll to position [82, 0]
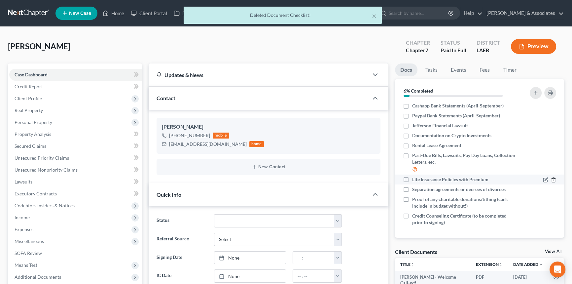
click at [551, 181] on icon "button" at bounding box center [553, 179] width 5 height 5
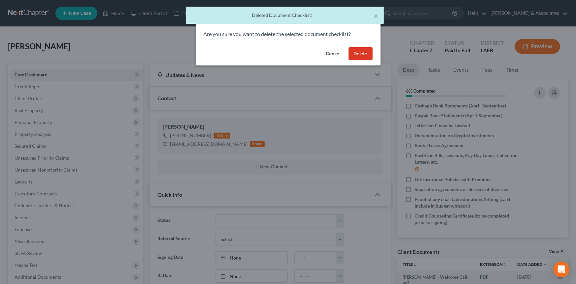
click at [356, 56] on button "Delete" at bounding box center [361, 53] width 24 height 13
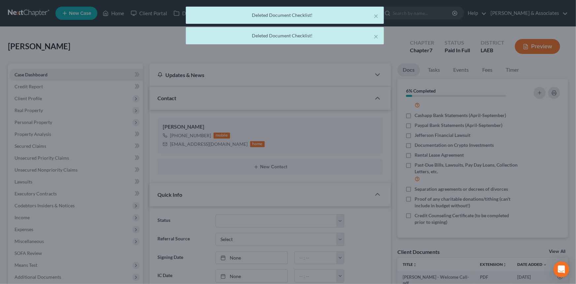
scroll to position [72, 0]
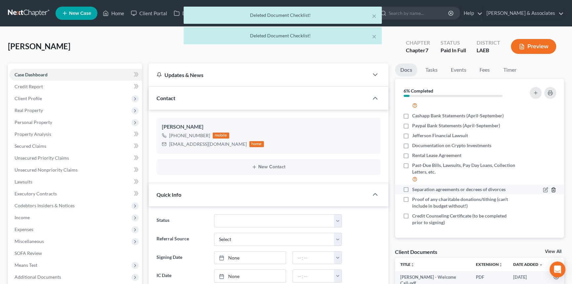
click at [552, 191] on icon "button" at bounding box center [553, 189] width 3 height 4
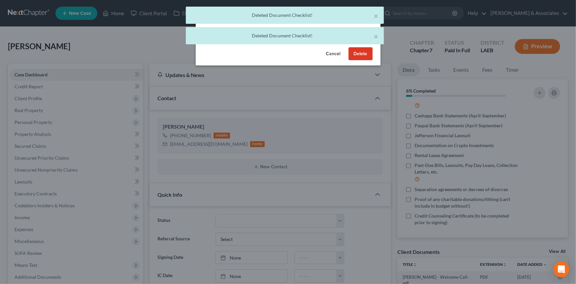
click at [358, 52] on button "Delete" at bounding box center [361, 53] width 24 height 13
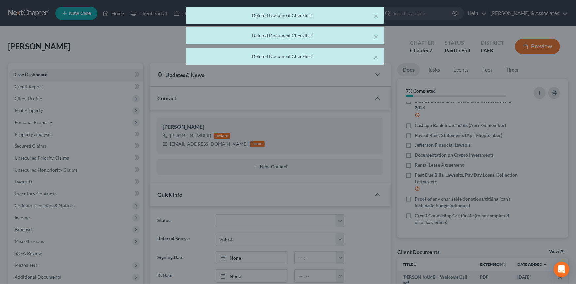
scroll to position [62, 0]
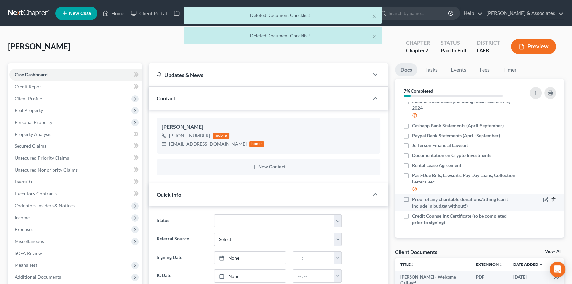
click at [553, 200] on line "button" at bounding box center [553, 199] width 0 height 1
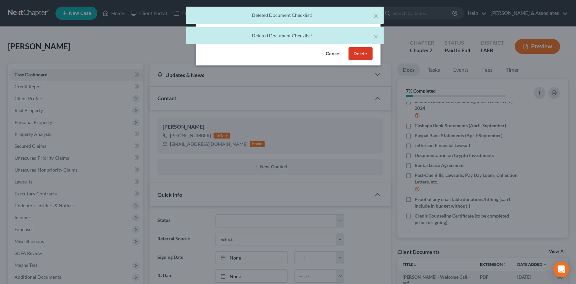
click at [372, 59] on button "Delete" at bounding box center [361, 53] width 24 height 13
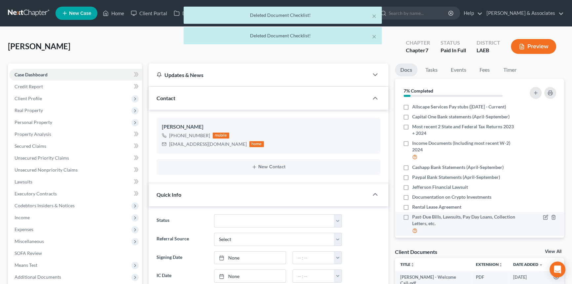
scroll to position [0, 0]
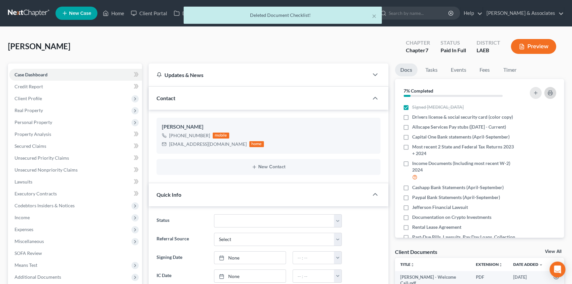
click at [551, 93] on rect "button" at bounding box center [550, 94] width 3 height 2
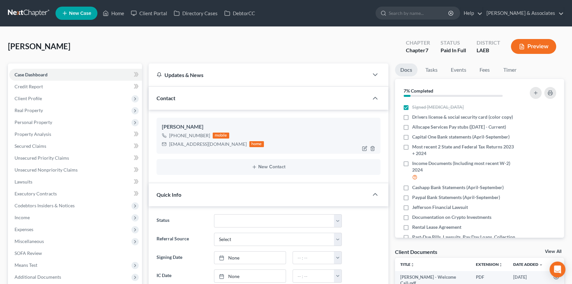
click at [189, 143] on div "datdaig@icloud.com" at bounding box center [208, 144] width 78 height 7
copy div "datdaig@icloud.com"
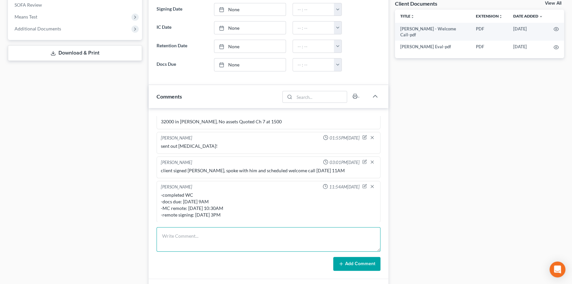
click at [186, 241] on textarea at bounding box center [269, 239] width 224 height 24
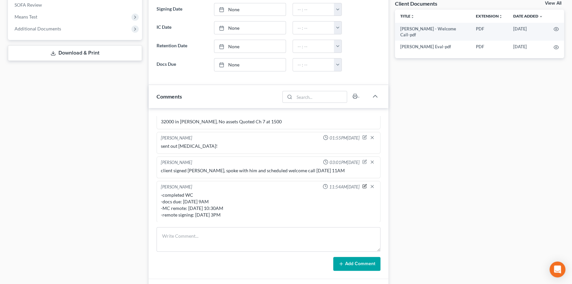
click at [362, 184] on icon "button" at bounding box center [364, 186] width 5 height 5
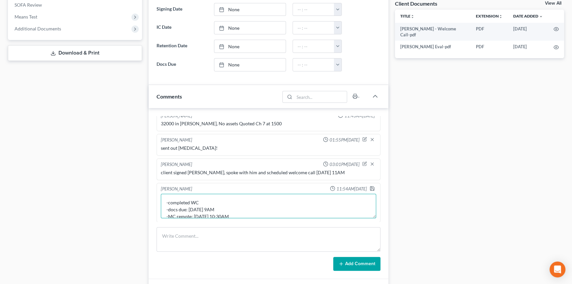
click at [231, 198] on textarea "-completed WC -docs due: monday 10/13 at 9AM -MC remote: tuesday 10/14 at 10:30…" at bounding box center [268, 205] width 215 height 24
type textarea "-completed WC & sent next steps email with EDEC -docs due: monday 10/13 at 9AM …"
drag, startPoint x: 366, startPoint y: 183, endPoint x: 364, endPoint y: 189, distance: 6.5
click at [365, 185] on div "Alayna Harper 11:54AM, 10/06/2025 -completed WC -docs due: monday 10/13 at 9AM …" at bounding box center [269, 203] width 224 height 40
click at [371, 186] on polyline "button" at bounding box center [372, 186] width 2 height 1
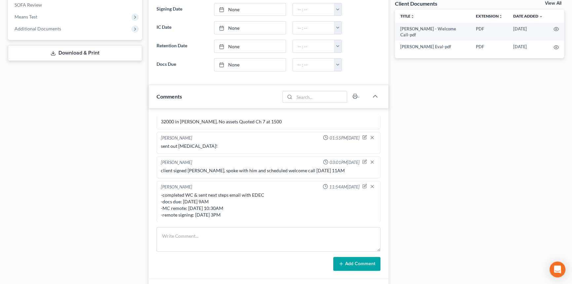
scroll to position [0, 0]
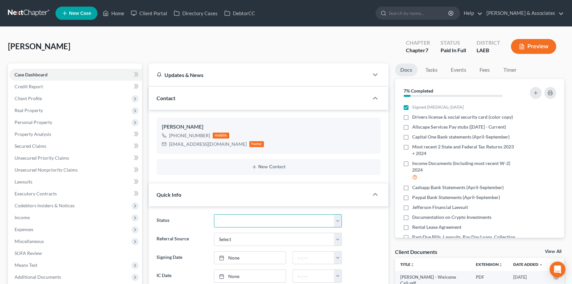
click at [234, 218] on select "Amended Plan Needed Awaiting Income Closed Confirmed Discharged Dismissed Docs …" at bounding box center [278, 220] width 128 height 13
select select "6"
click at [214, 214] on select "Amended Plan Needed Awaiting Income Closed Confirmed Discharged Dismissed Docs …" at bounding box center [278, 220] width 128 height 13
click at [108, 15] on icon at bounding box center [106, 13] width 5 height 5
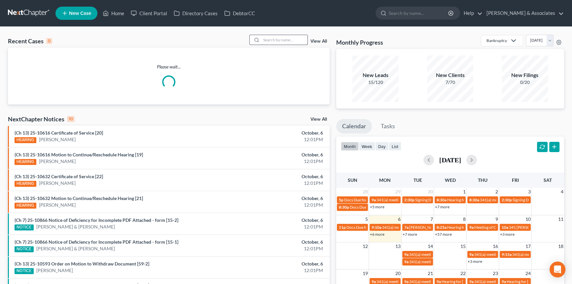
click at [279, 37] on input "search" at bounding box center [284, 40] width 46 height 10
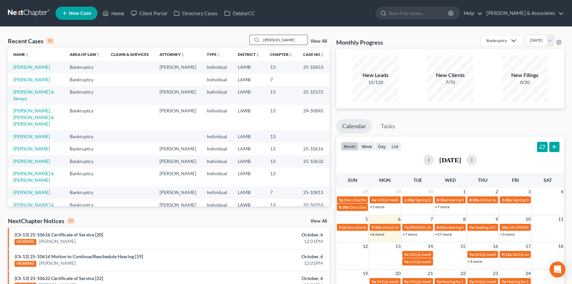
type input "mandie"
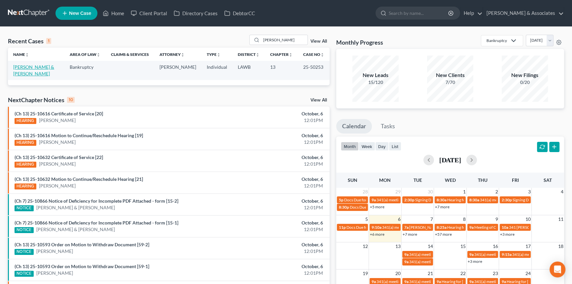
click at [21, 72] on link "Schaver, Joshua & Mandie" at bounding box center [33, 70] width 41 height 12
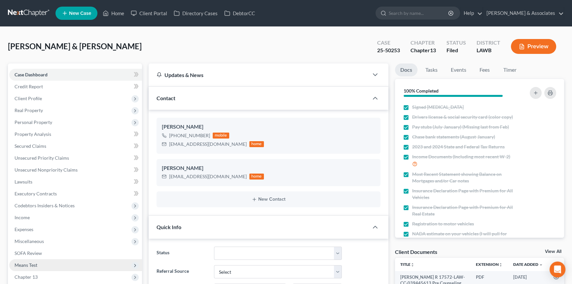
scroll to position [248, 0]
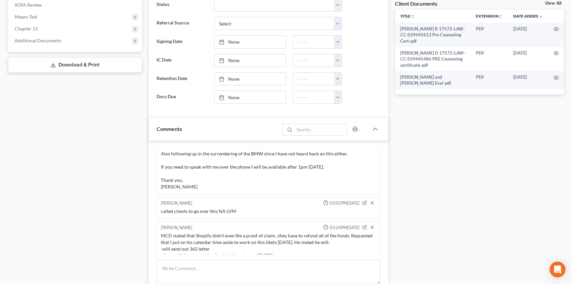
drag, startPoint x: 32, startPoint y: 31, endPoint x: 33, endPoint y: 64, distance: 33.0
click at [32, 31] on span "Chapter 13" at bounding box center [75, 29] width 133 height 12
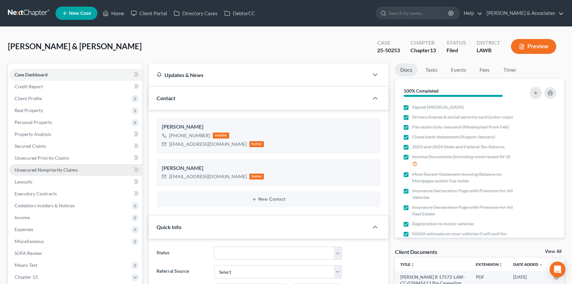
click at [56, 167] on span "Unsecured Nonpriority Claims" at bounding box center [46, 170] width 63 height 6
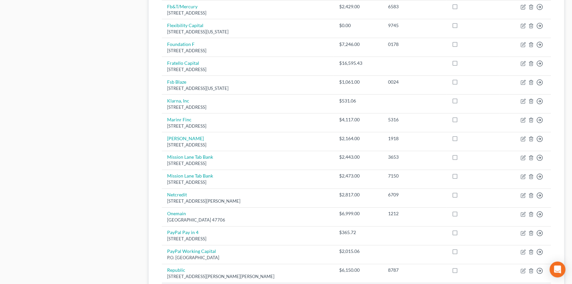
scroll to position [479, 0]
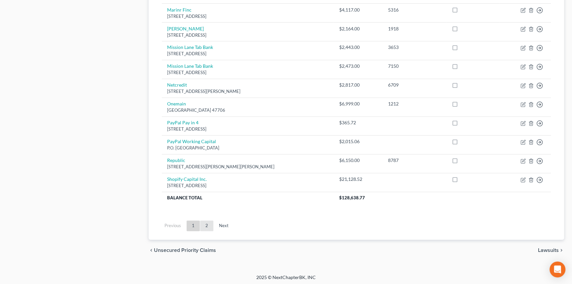
click at [208, 220] on link "2" at bounding box center [206, 225] width 13 height 11
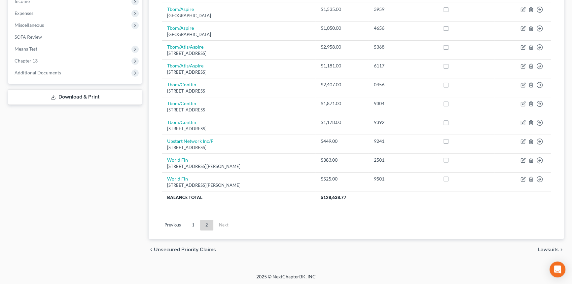
scroll to position [0, 0]
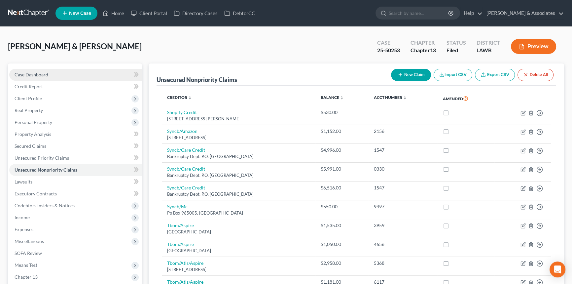
click at [93, 71] on link "Case Dashboard" at bounding box center [75, 75] width 133 height 12
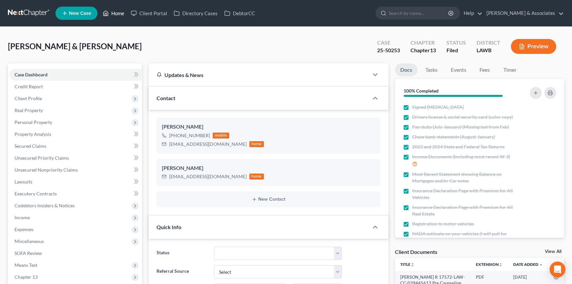
click at [115, 13] on link "Home" at bounding box center [113, 13] width 28 height 12
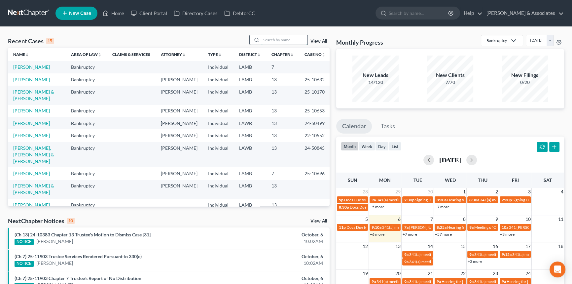
click at [285, 36] on input "search" at bounding box center [284, 40] width 46 height 10
type input "landry"
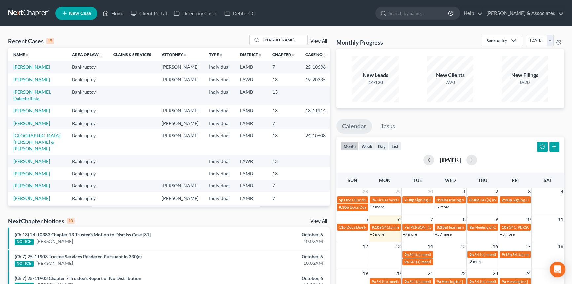
click at [27, 65] on link "[PERSON_NAME]" at bounding box center [31, 67] width 37 height 6
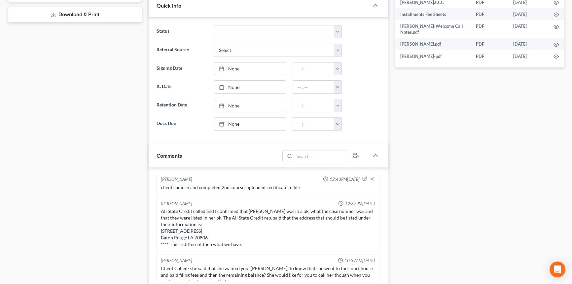
scroll to position [334, 0]
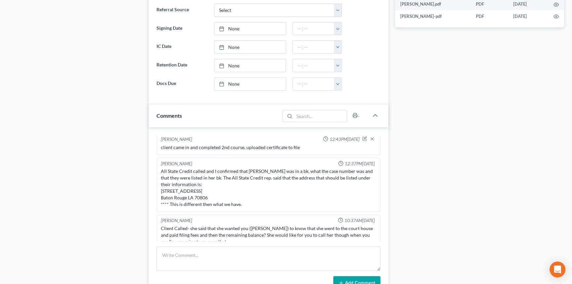
drag, startPoint x: 451, startPoint y: 155, endPoint x: 451, endPoint y: 188, distance: 33.7
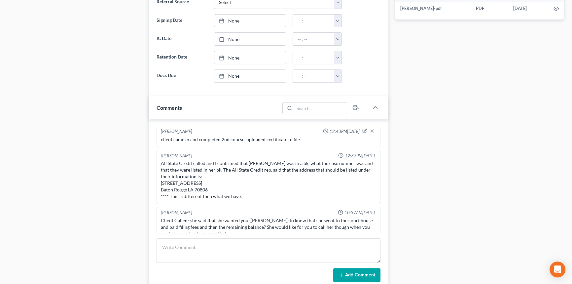
scroll to position [86, 0]
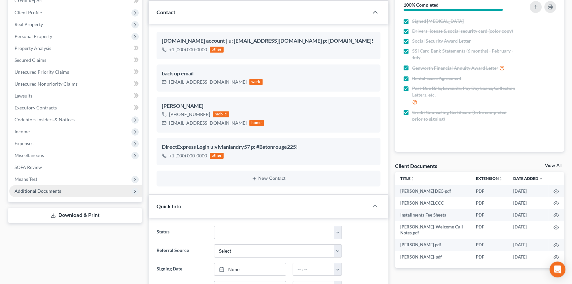
click at [43, 188] on span "Additional Documents" at bounding box center [38, 191] width 47 height 6
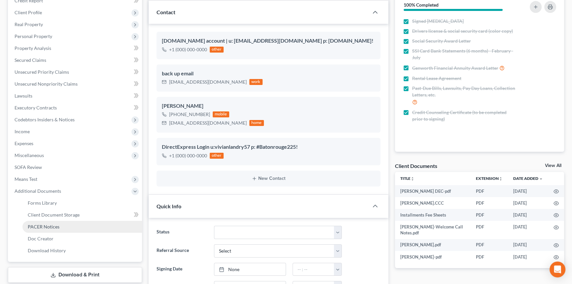
click at [37, 230] on link "PACER Notices" at bounding box center [82, 227] width 120 height 12
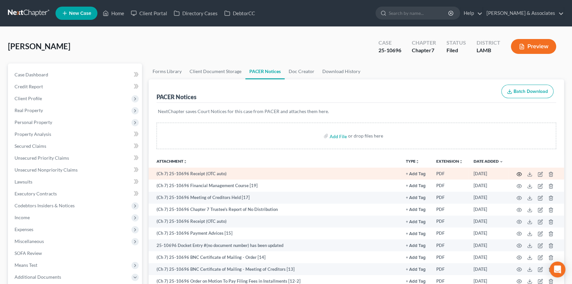
click at [518, 173] on icon "button" at bounding box center [518, 173] width 5 height 5
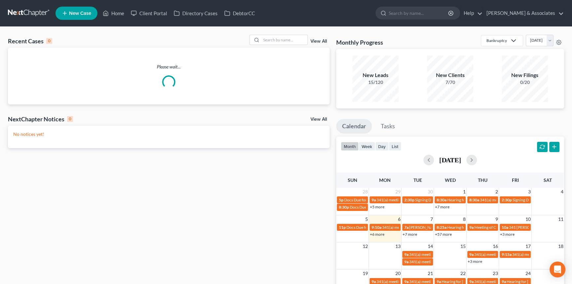
click at [282, 33] on div "Recent Cases 0 View All Please wait... NextChapter Notices 0 View All No notice…" at bounding box center [286, 198] width 572 height 343
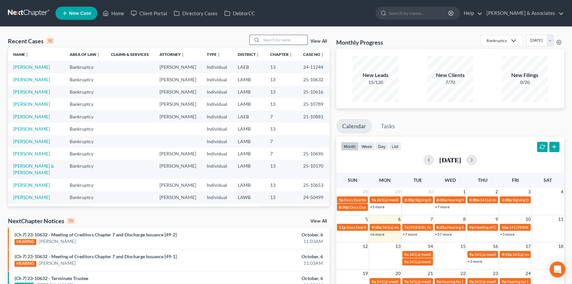
click at [296, 43] on input "search" at bounding box center [284, 40] width 46 height 10
type input "bordes"
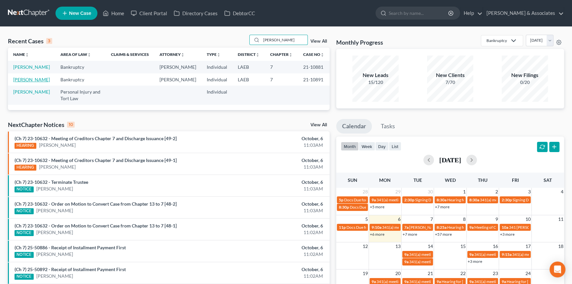
click at [19, 82] on link "Bordes, Lance" at bounding box center [31, 80] width 37 height 6
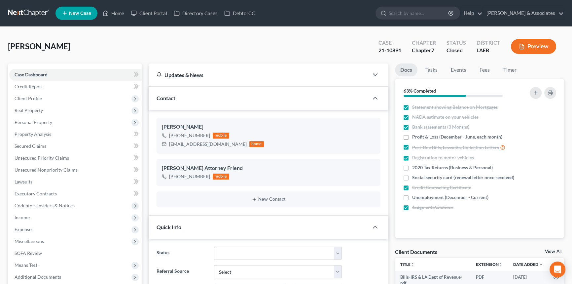
scroll to position [2420, 0]
